Goal: Transaction & Acquisition: Register for event/course

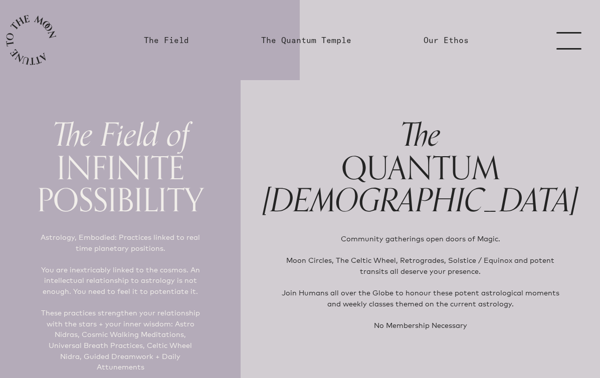
click at [568, 41] on link "menu" at bounding box center [575, 40] width 50 height 80
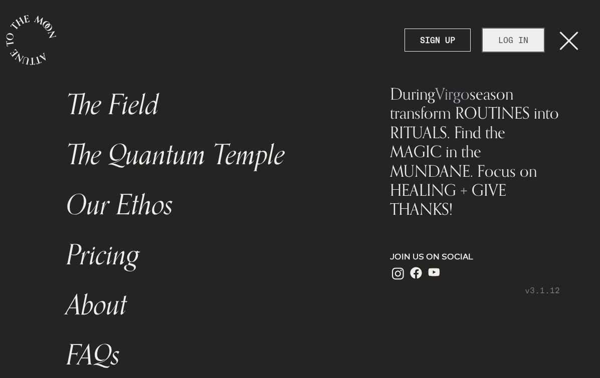
click at [497, 37] on link "LOG IN" at bounding box center [513, 40] width 61 height 23
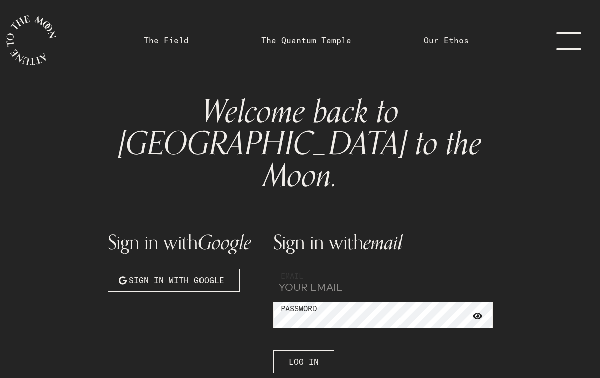
type input "[EMAIL_ADDRESS][DOMAIN_NAME]"
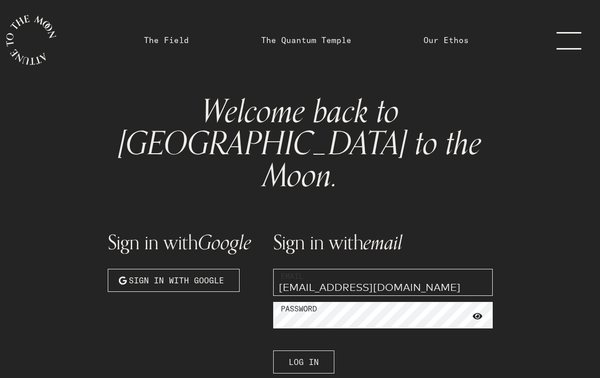
click at [305, 356] on span "Log In" at bounding box center [304, 362] width 30 height 12
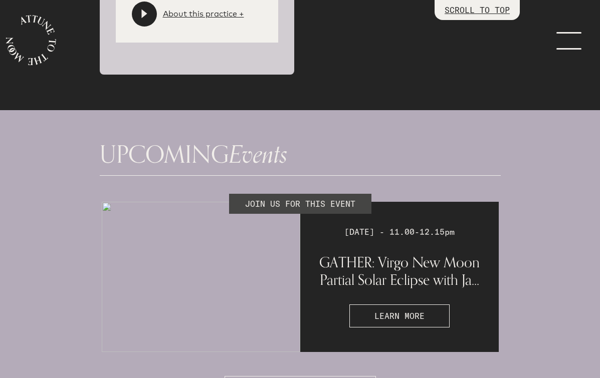
scroll to position [2772, 0]
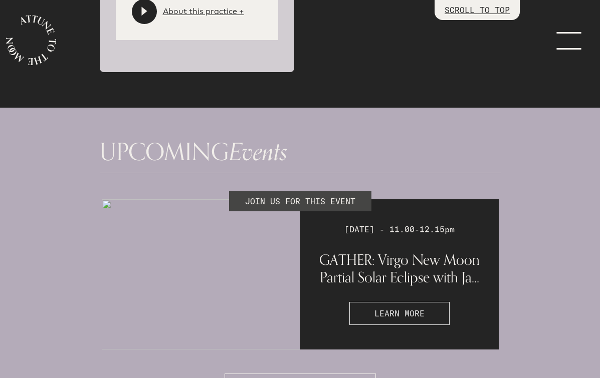
click at [395, 308] on span "LEARN MORE" at bounding box center [399, 314] width 50 height 12
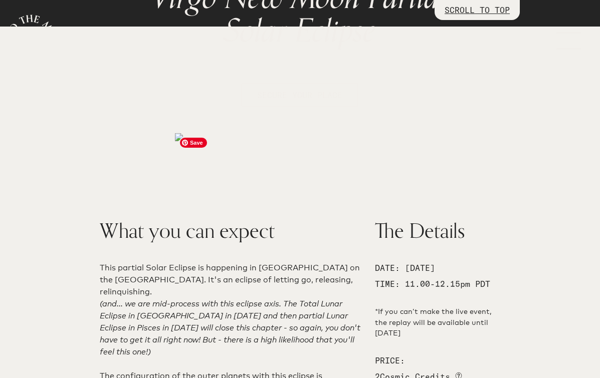
scroll to position [186, 0]
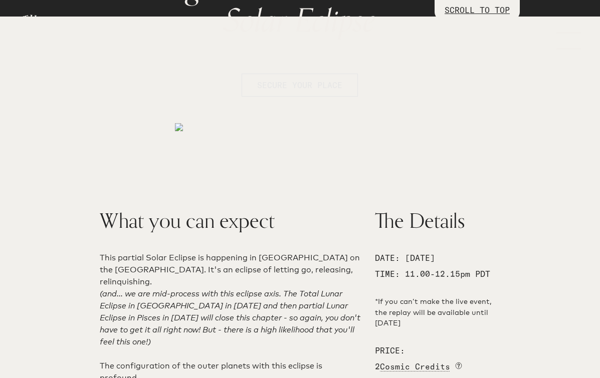
click at [328, 86] on span "SECURE YOUR PLACE" at bounding box center [299, 85] width 85 height 10
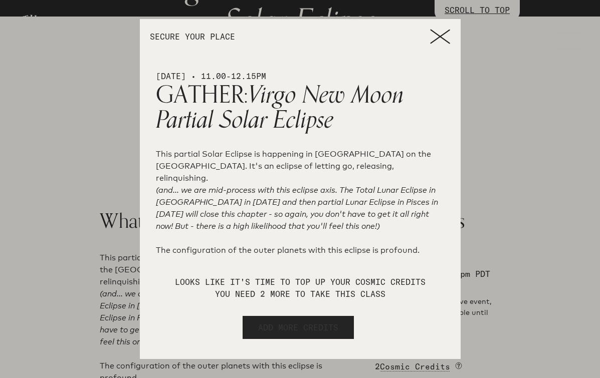
drag, startPoint x: 286, startPoint y: 327, endPoint x: 302, endPoint y: 254, distance: 74.3
click at [302, 254] on div "MEMBERSHIP ADD CREDIT CARD ADD CREDITS SECURE YOUR PLACE CONFIRMATION ACCESS RE…" at bounding box center [300, 189] width 321 height 341
click at [283, 327] on span "ADD MORE CREDITS" at bounding box center [298, 328] width 80 height 12
select select "2"
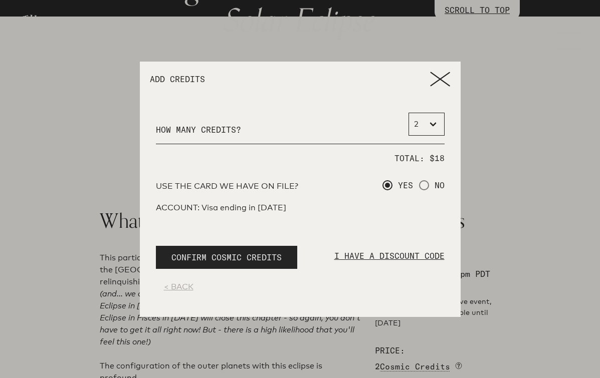
click at [246, 256] on span "CONFIRM COSMIC CREDITS" at bounding box center [226, 258] width 110 height 12
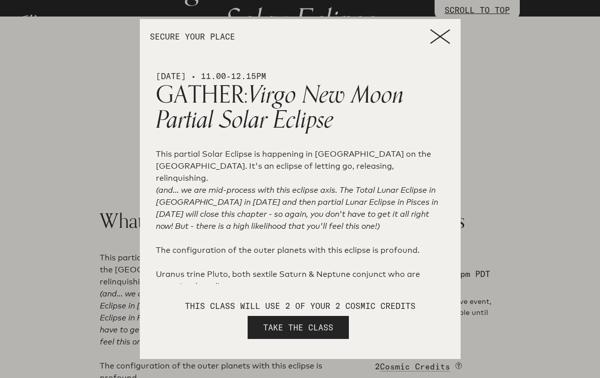
click at [313, 330] on span "TAKE THE CLASS" at bounding box center [298, 328] width 70 height 12
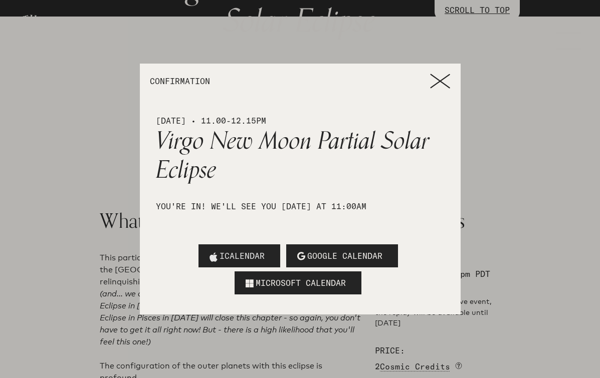
click at [254, 253] on span "ICALENDAR" at bounding box center [242, 256] width 45 height 12
click at [442, 85] on icon at bounding box center [440, 81] width 20 height 15
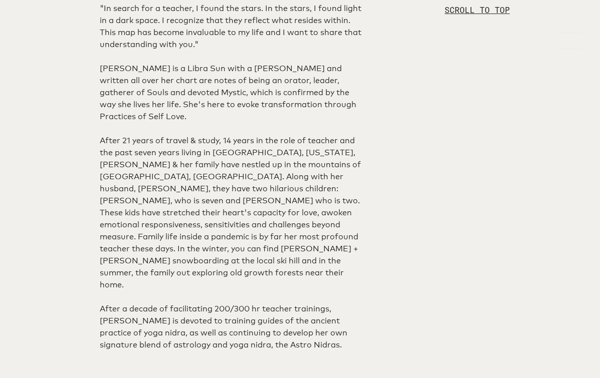
scroll to position [1462, 0]
